Goal: Information Seeking & Learning: Learn about a topic

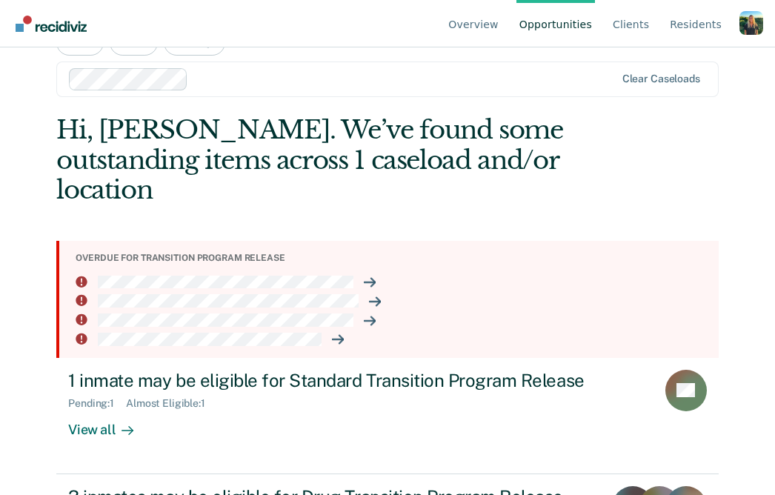
scroll to position [73, 0]
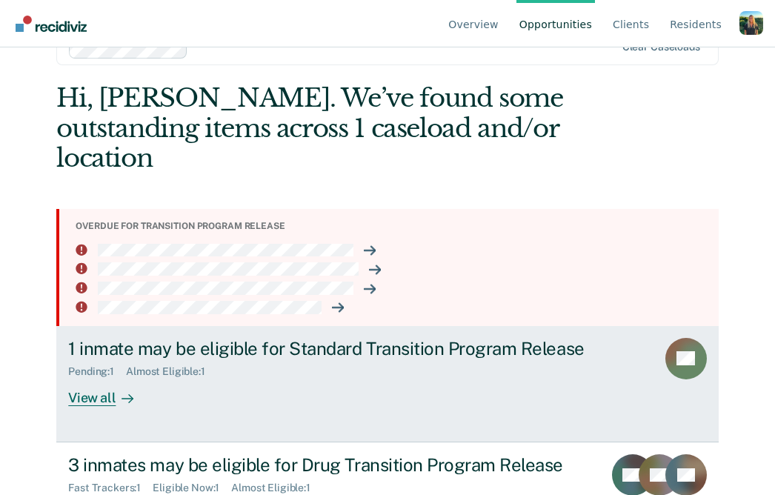
click at [99, 377] on div "View all" at bounding box center [109, 391] width 83 height 29
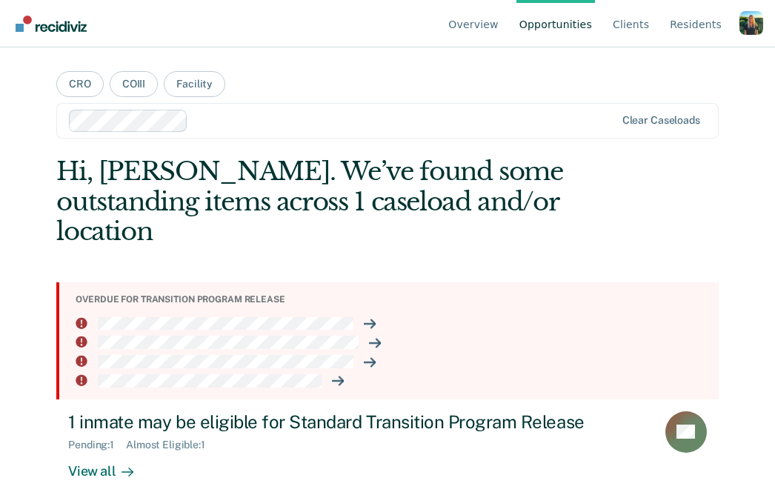
click at [79, 30] on img "Go to Recidiviz Home" at bounding box center [51, 24] width 71 height 16
click at [63, 36] on link "Go to Recidiviz Home" at bounding box center [51, 23] width 79 height 47
click at [559, 21] on link "Opportunities" at bounding box center [555, 23] width 79 height 47
click at [479, 19] on link "Overview" at bounding box center [473, 23] width 56 height 47
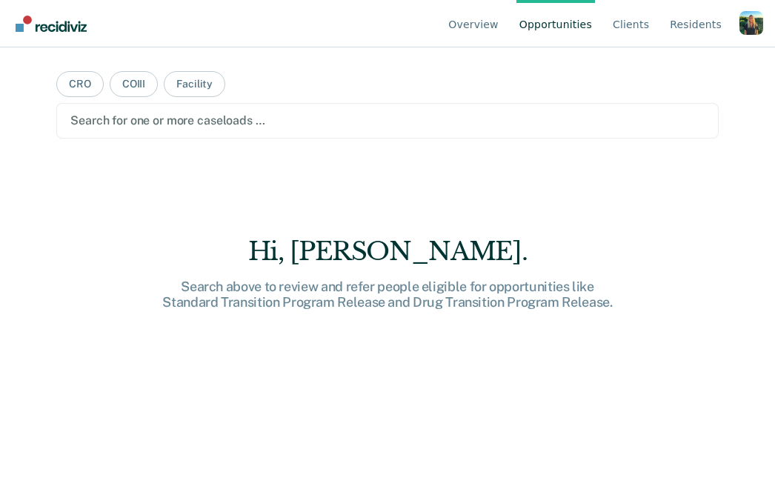
click at [210, 122] on div at bounding box center [387, 120] width 634 height 17
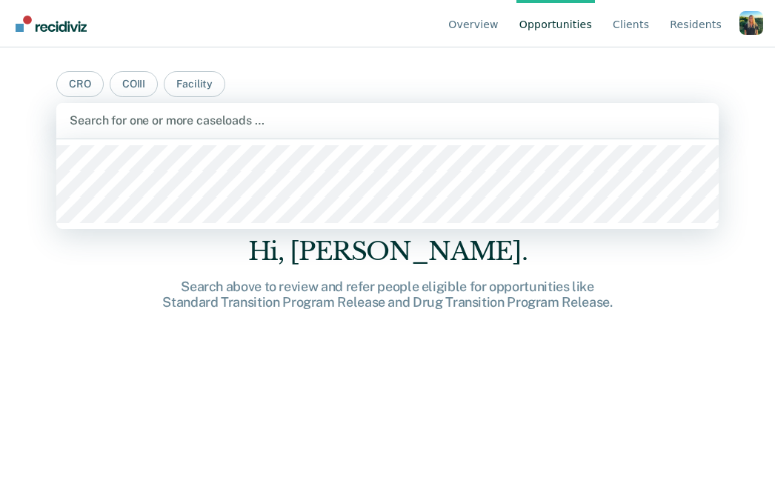
click at [254, 114] on div at bounding box center [387, 120] width 635 height 17
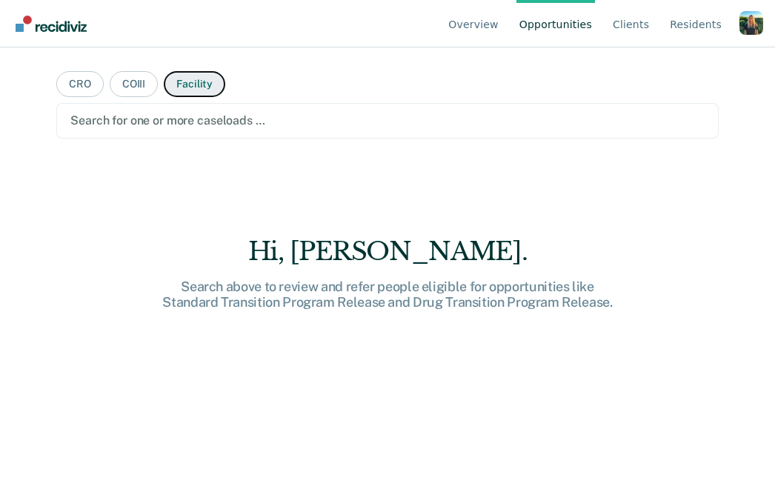
click at [186, 86] on button "Facility" at bounding box center [195, 84] width 62 height 26
click at [757, 28] on div "Profile dropdown button" at bounding box center [752, 23] width 24 height 24
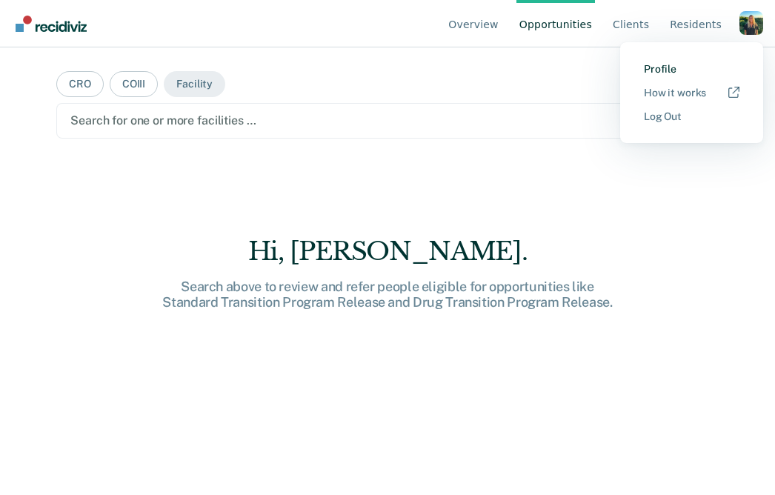
click at [665, 71] on link "Profile" at bounding box center [692, 69] width 96 height 13
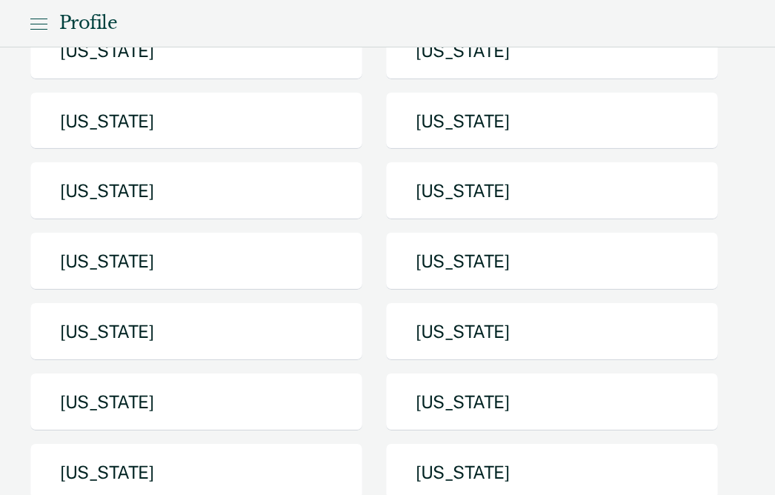
scroll to position [168, 0]
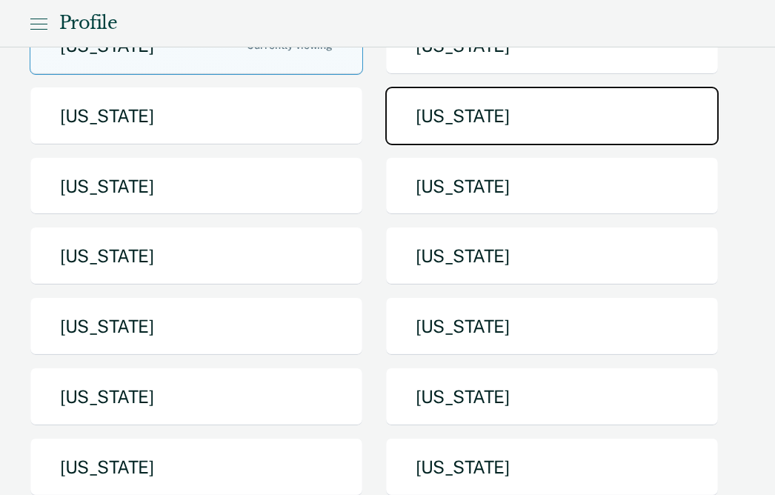
click at [468, 135] on button "Idaho" at bounding box center [551, 116] width 333 height 59
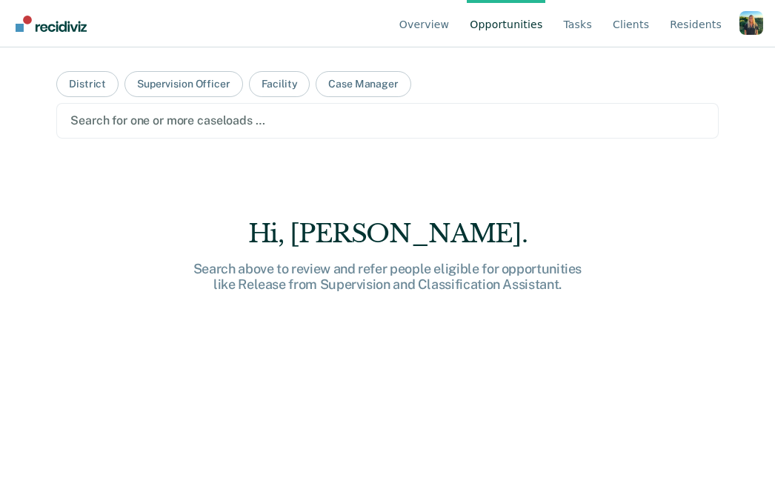
click at [185, 124] on div at bounding box center [387, 120] width 634 height 17
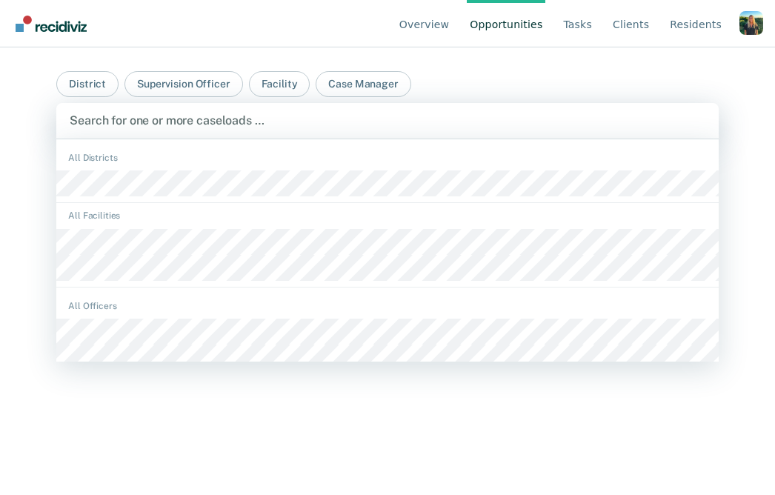
scroll to position [21, 0]
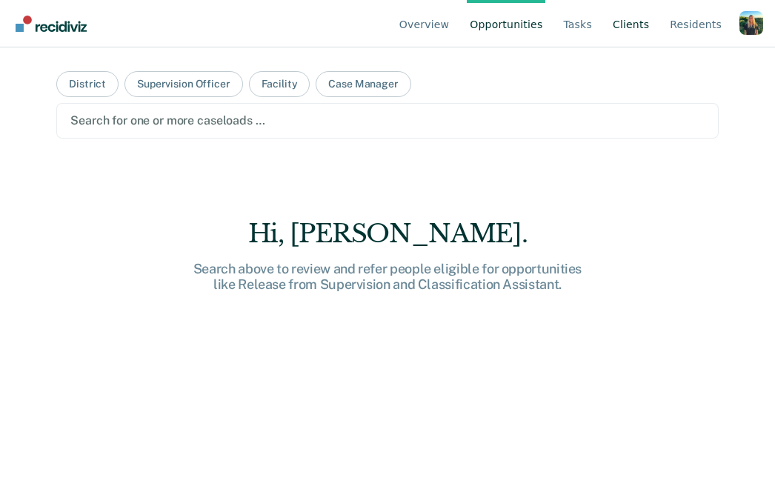
click at [617, 22] on link "Client s" at bounding box center [631, 23] width 42 height 47
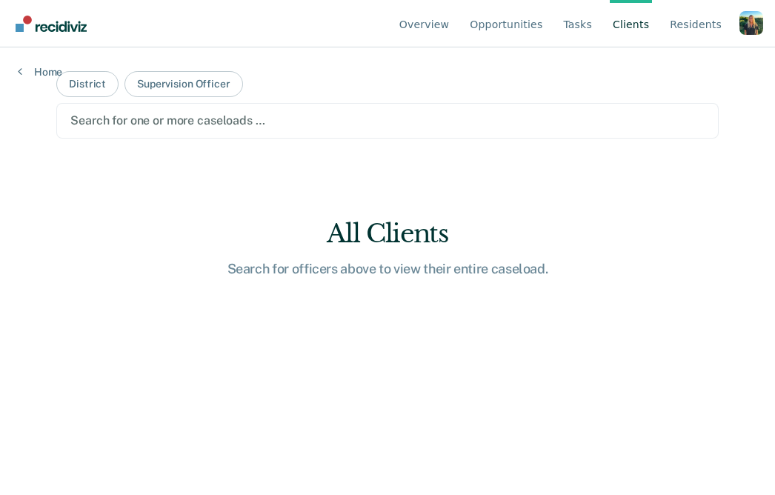
click at [250, 119] on div at bounding box center [387, 120] width 634 height 17
click at [630, 26] on link "Client s" at bounding box center [631, 23] width 42 height 47
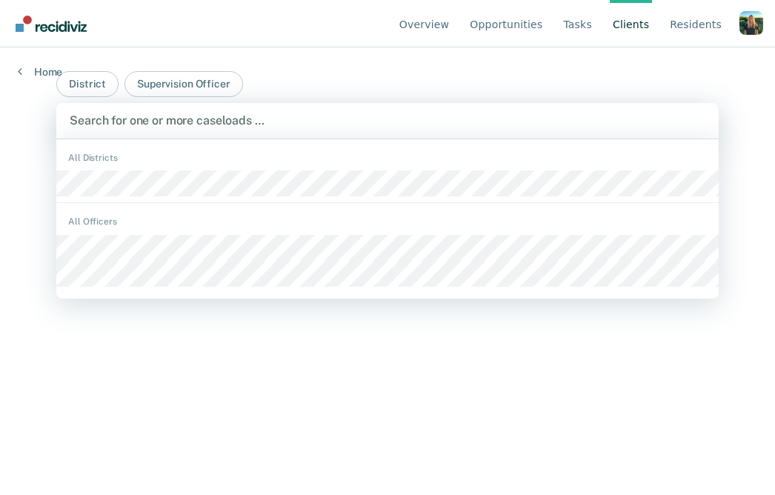
click at [506, 113] on div at bounding box center [387, 120] width 635 height 17
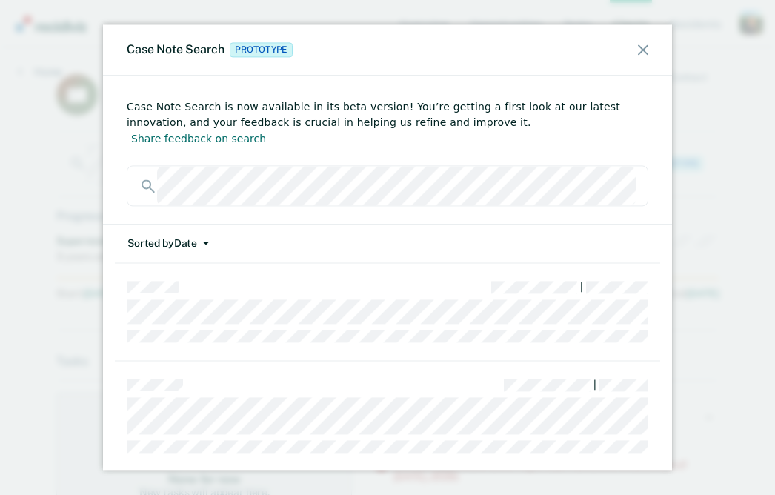
click at [87, 137] on div "Case Note Search Prototype Case Note Search is now available in its beta versio…" at bounding box center [387, 247] width 775 height 495
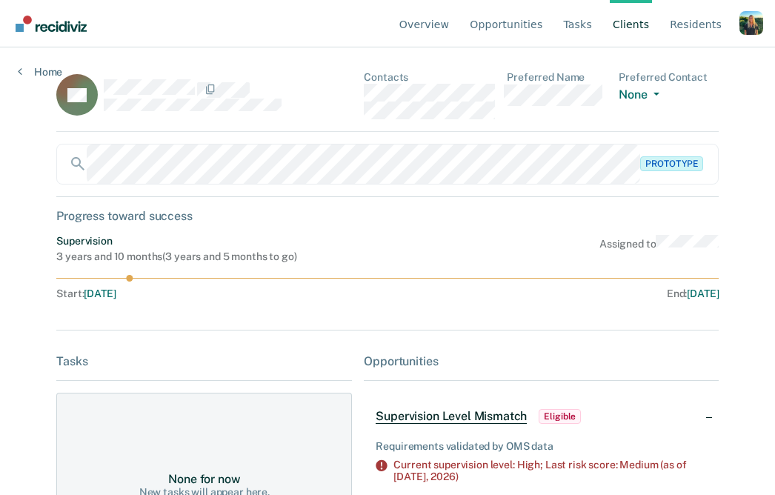
click at [78, 22] on img "Go to Recidiviz Home" at bounding box center [51, 24] width 71 height 16
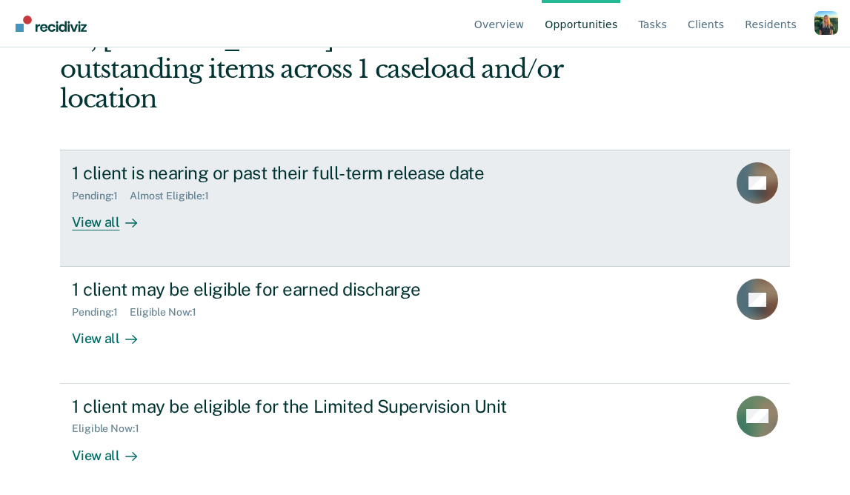
scroll to position [136, 0]
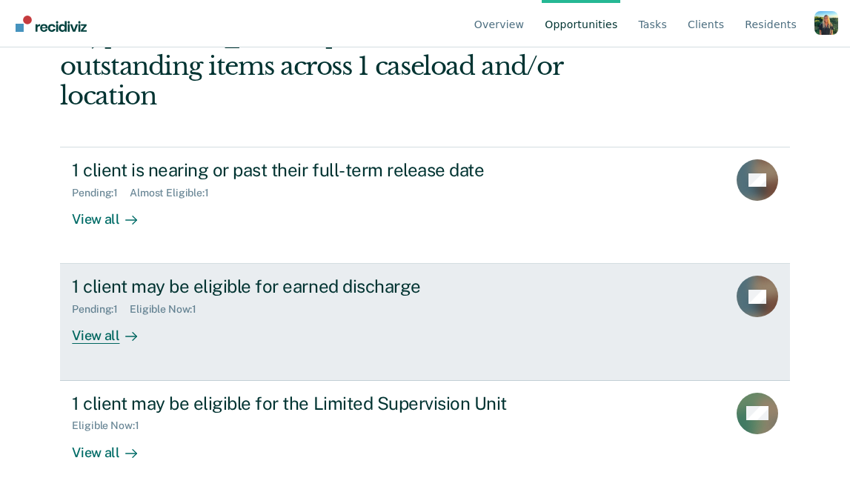
click at [112, 316] on div "View all" at bounding box center [113, 330] width 83 height 29
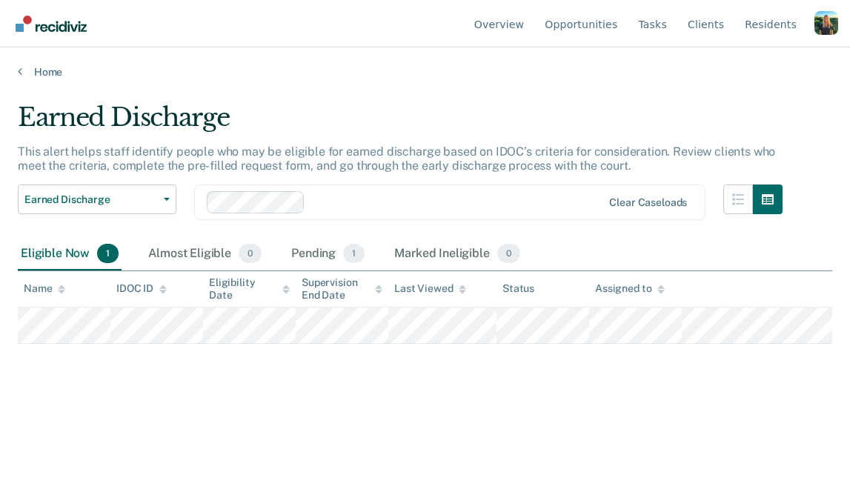
click at [50, 80] on main "Earned Discharge This alert helps staff identify people who may be eligible for…" at bounding box center [425, 285] width 850 height 412
click at [47, 66] on link "Home" at bounding box center [425, 71] width 814 height 13
